Goal: Information Seeking & Learning: Check status

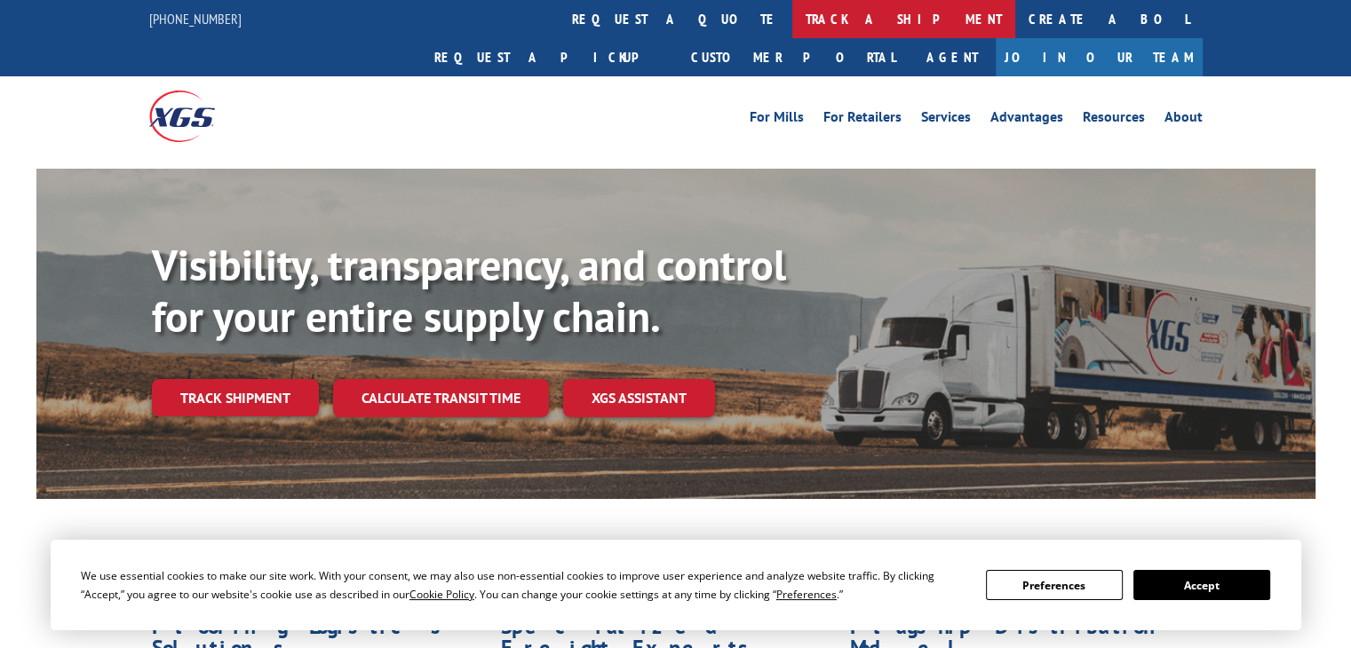
click at [792, 16] on link "track a shipment" at bounding box center [903, 19] width 223 height 38
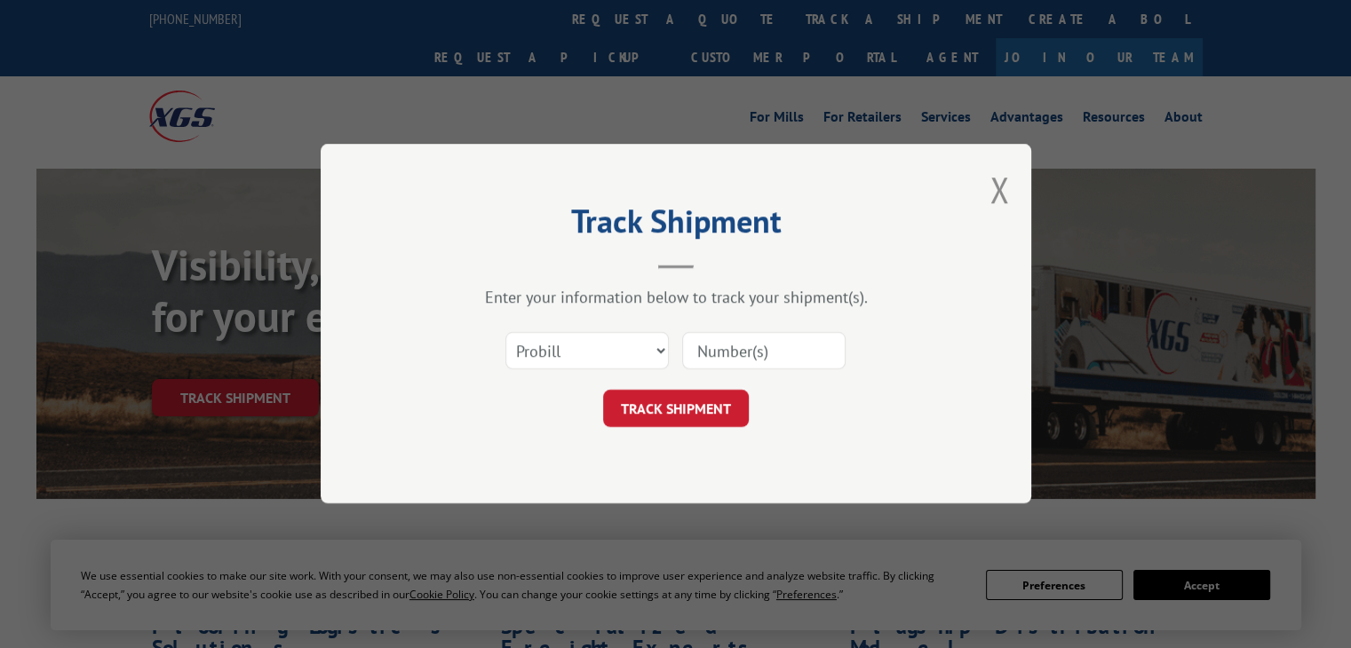
click at [733, 360] on input at bounding box center [763, 351] width 163 height 37
paste input "17665168"
type input "17665168"
click at [691, 421] on button "TRACK SHIPMENT" at bounding box center [676, 409] width 146 height 37
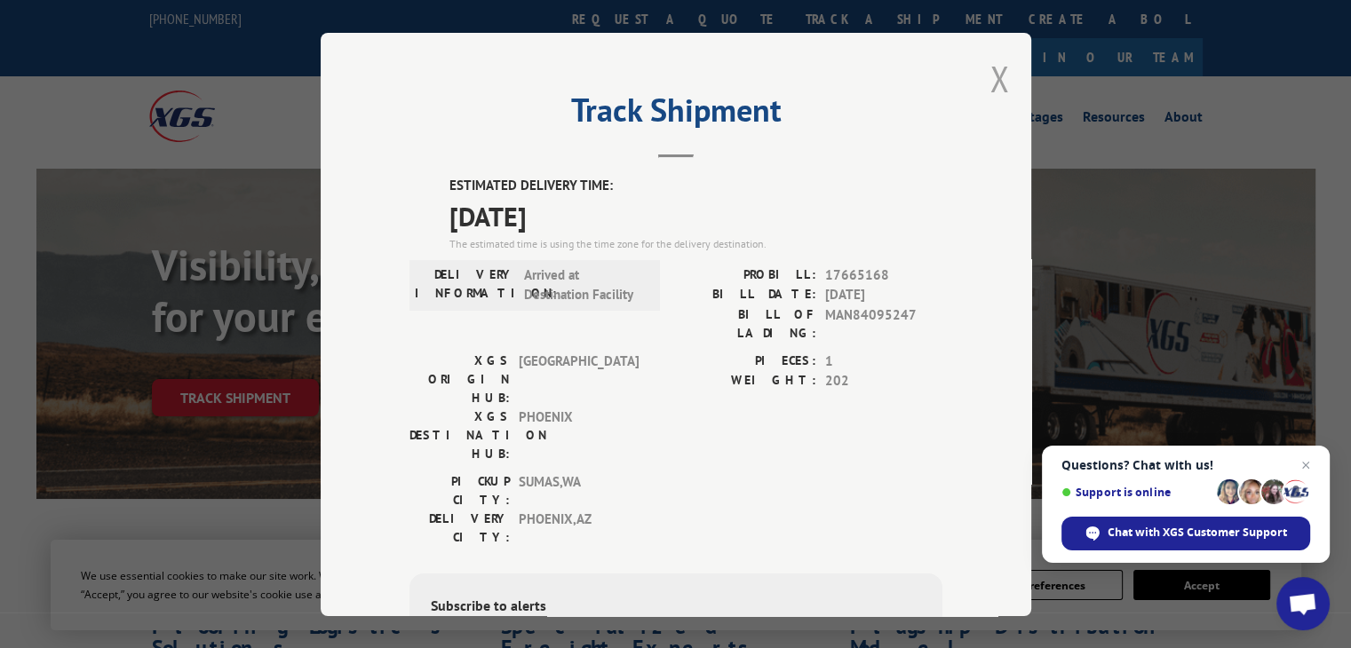
click at [993, 75] on button "Close modal" at bounding box center [999, 78] width 20 height 47
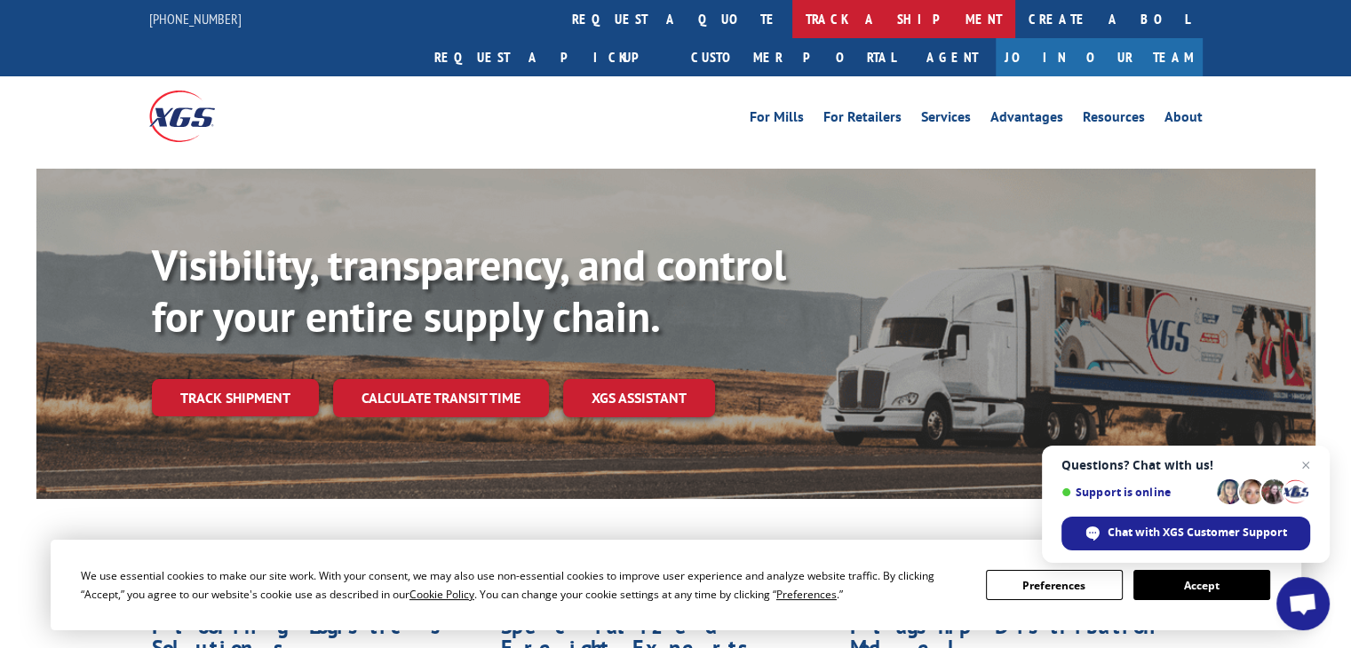
click at [792, 20] on link "track a shipment" at bounding box center [903, 19] width 223 height 38
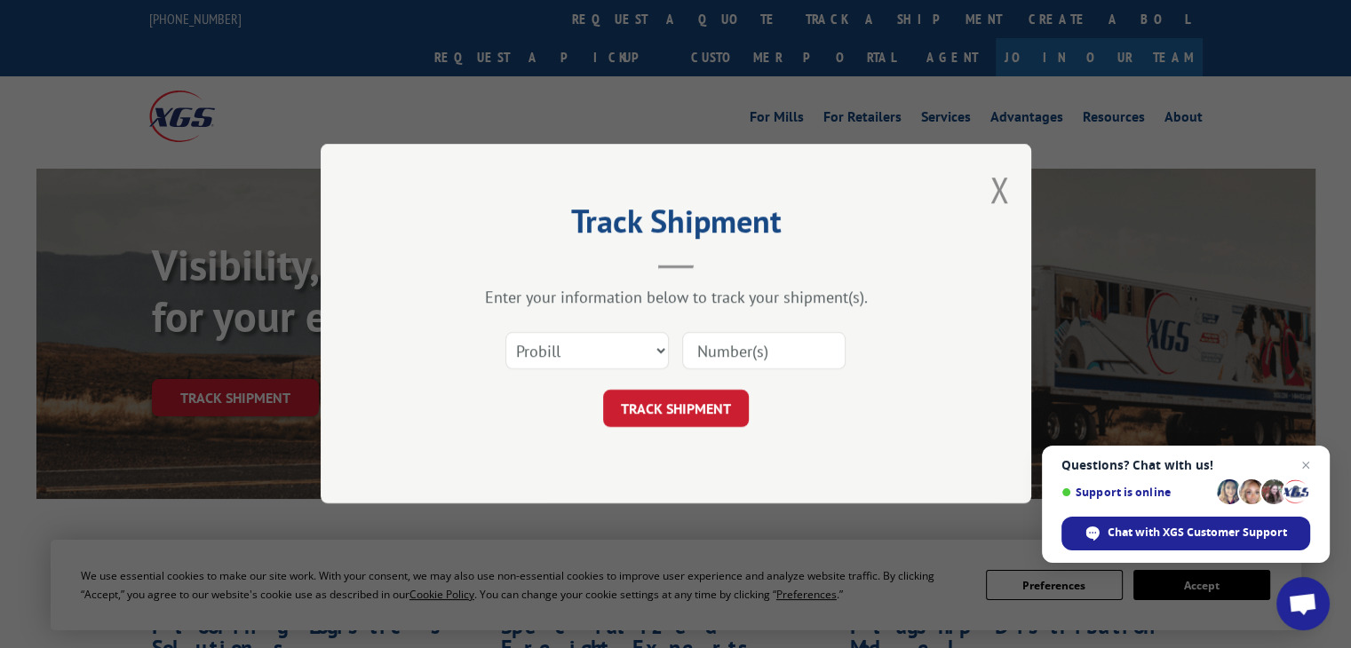
click at [772, 356] on input at bounding box center [763, 351] width 163 height 37
paste input "17496563"
type input "17496563"
click at [725, 397] on button "TRACK SHIPMENT" at bounding box center [676, 409] width 146 height 37
